Goal: Information Seeking & Learning: Learn about a topic

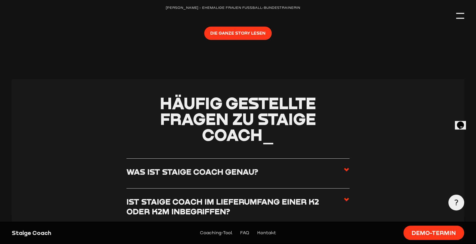
scroll to position [1130, 0]
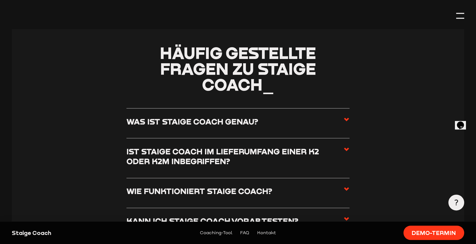
click at [331, 155] on h3 "Ist Staige Coach im Lieferumfang einer K2 oder K2M inbegriffen?" at bounding box center [235, 156] width 217 height 20
click at [0, 0] on input "Ist Staige Coach im Lieferumfang einer K2 oder K2M inbegriffen?" at bounding box center [0, 0] width 0 height 0
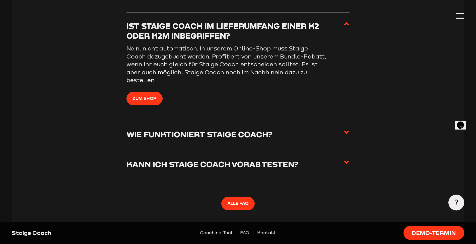
scroll to position [1306, 0]
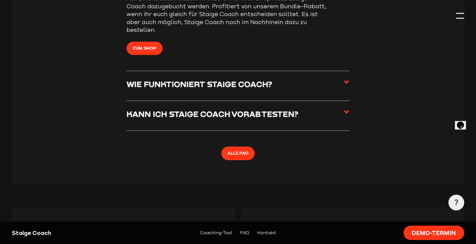
click at [333, 129] on li "Kann ich Staige Coach vorab testen? Ja, das ist möglich! Nehmt einfach Kontakt …" at bounding box center [238, 116] width 223 height 30
click at [348, 111] on icon at bounding box center [347, 112] width 6 height 6
click at [0, 0] on input "Kann ich Staige Coach vorab testen?" at bounding box center [0, 0] width 0 height 0
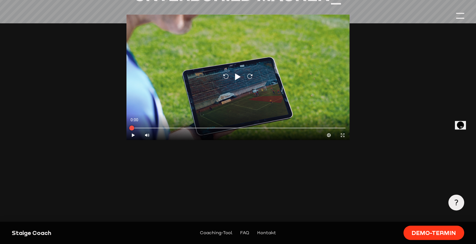
scroll to position [452, 0]
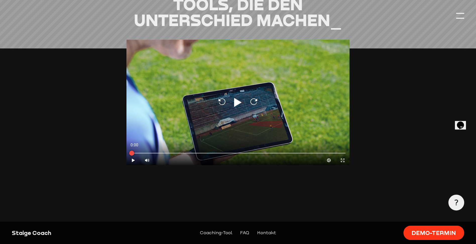
click at [240, 102] on icon at bounding box center [238, 102] width 8 height 9
type input "0.8"
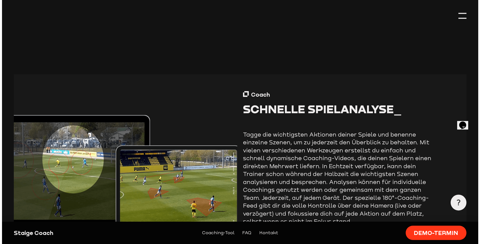
scroll to position [617, 0]
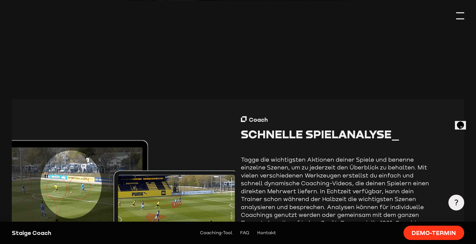
click at [458, 15] on div at bounding box center [460, 16] width 8 height 8
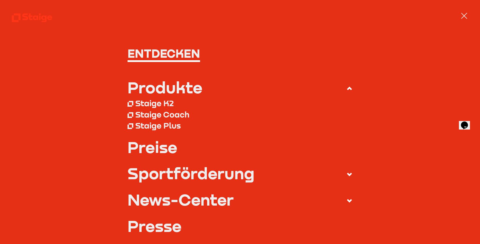
click at [156, 147] on link "Preise" at bounding box center [240, 147] width 225 height 16
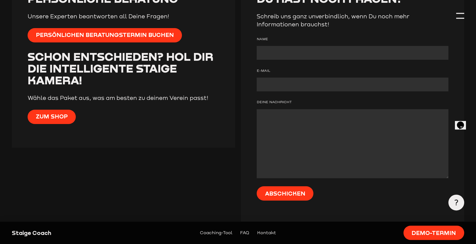
scroll to position [1495, 0]
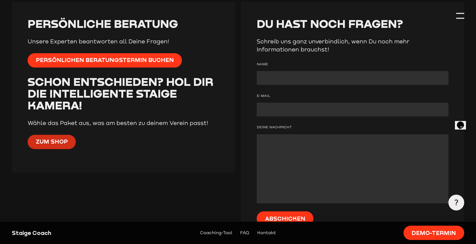
click at [59, 145] on span "Zum Shop" at bounding box center [52, 142] width 32 height 8
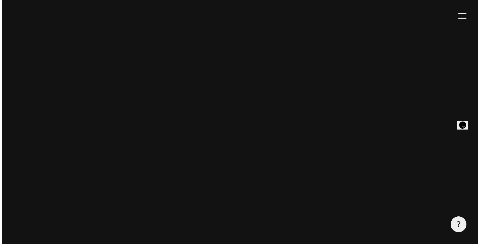
scroll to position [36, 0]
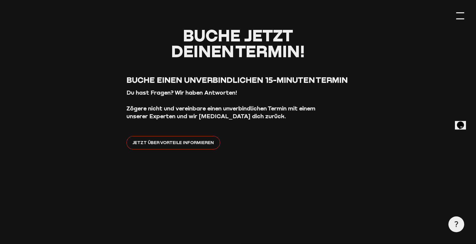
click at [461, 17] on div at bounding box center [460, 16] width 8 height 8
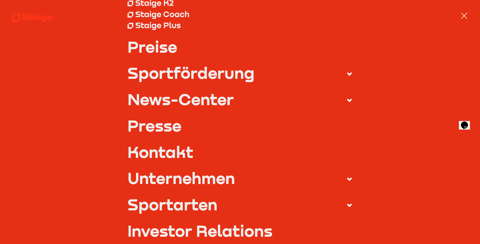
scroll to position [0, 0]
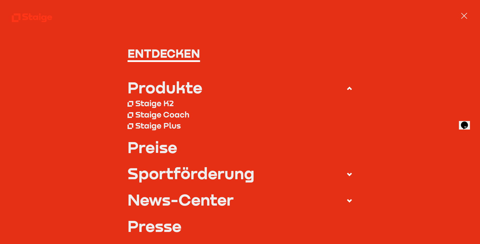
click at [174, 150] on link "Preise" at bounding box center [240, 147] width 225 height 16
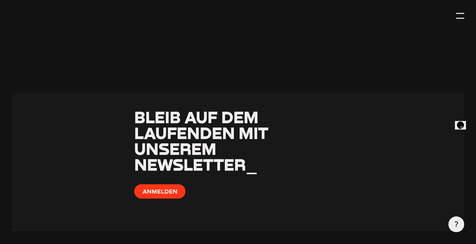
scroll to position [513, 0]
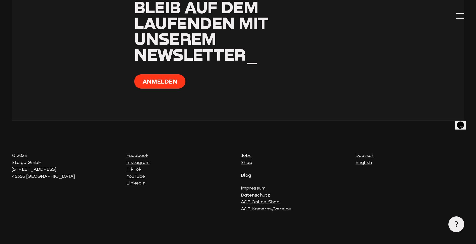
click at [250, 163] on link "Shop" at bounding box center [246, 162] width 11 height 5
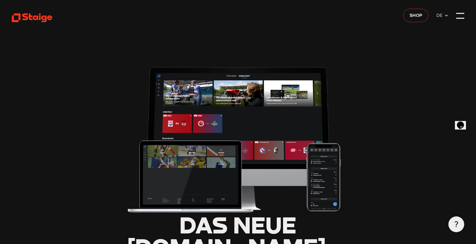
type input "0.8"
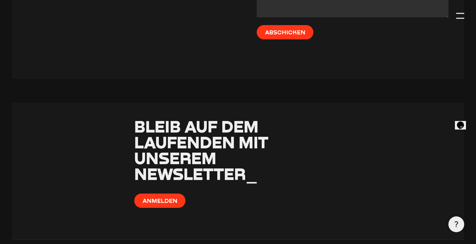
scroll to position [2353, 0]
